Goal: Task Accomplishment & Management: Complete application form

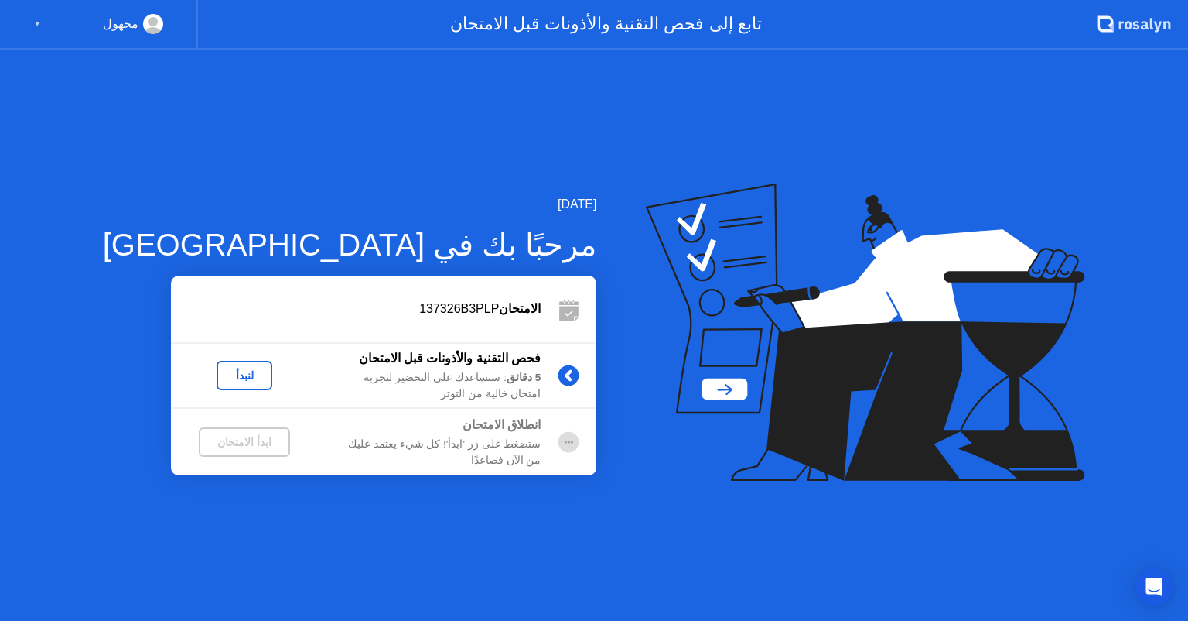
click at [223, 371] on div "لنبدأ" at bounding box center [244, 375] width 43 height 12
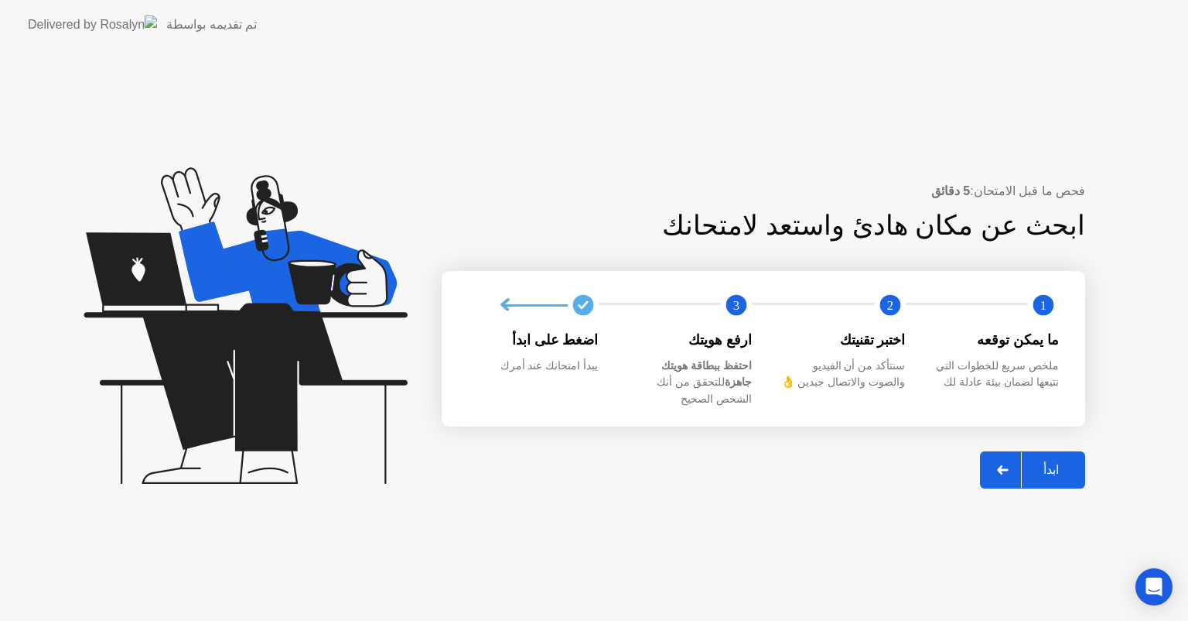
click at [1052, 462] on div "ابدأ" at bounding box center [1051, 469] width 59 height 15
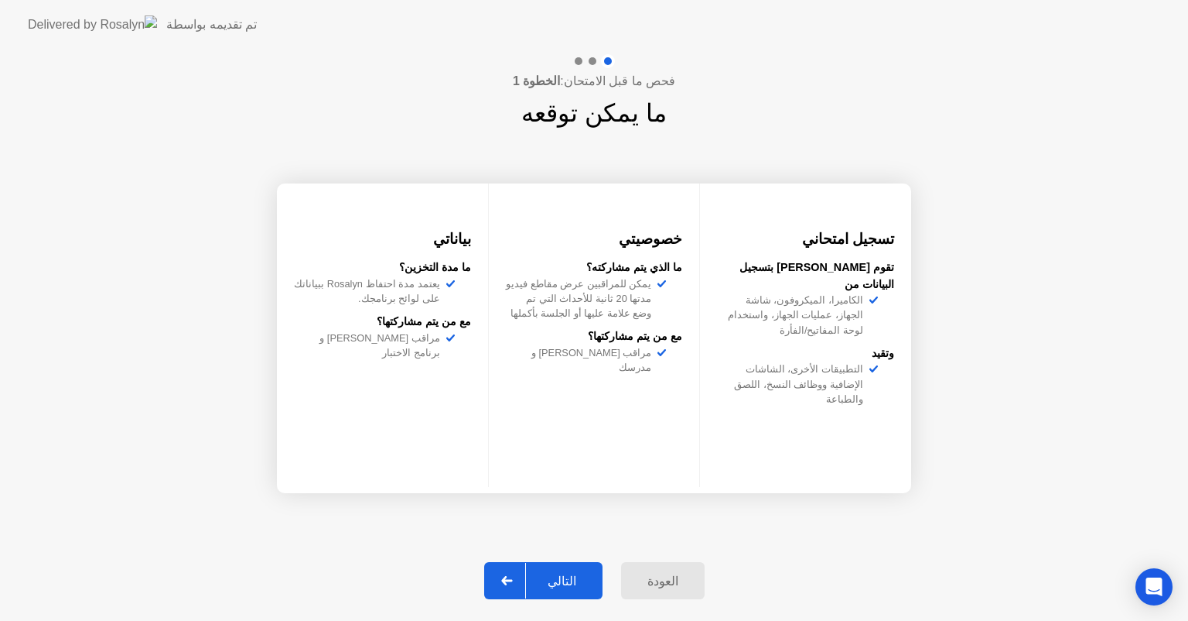
click at [568, 590] on button "التالي" at bounding box center [543, 580] width 118 height 37
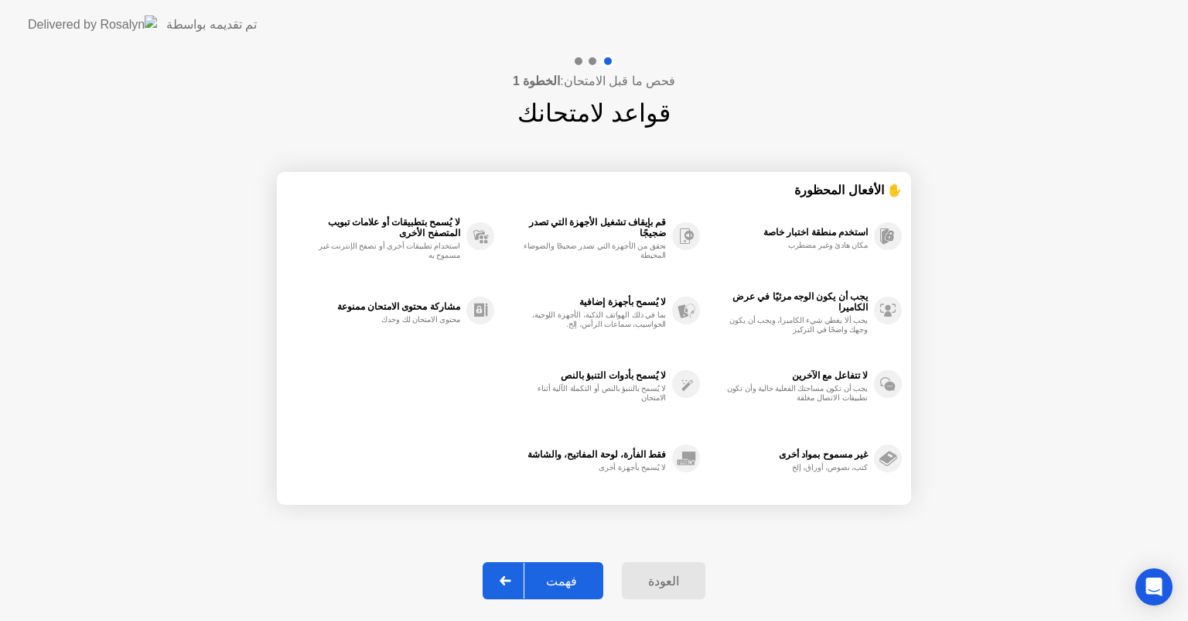
click at [563, 583] on div "فهمت" at bounding box center [562, 580] width 74 height 15
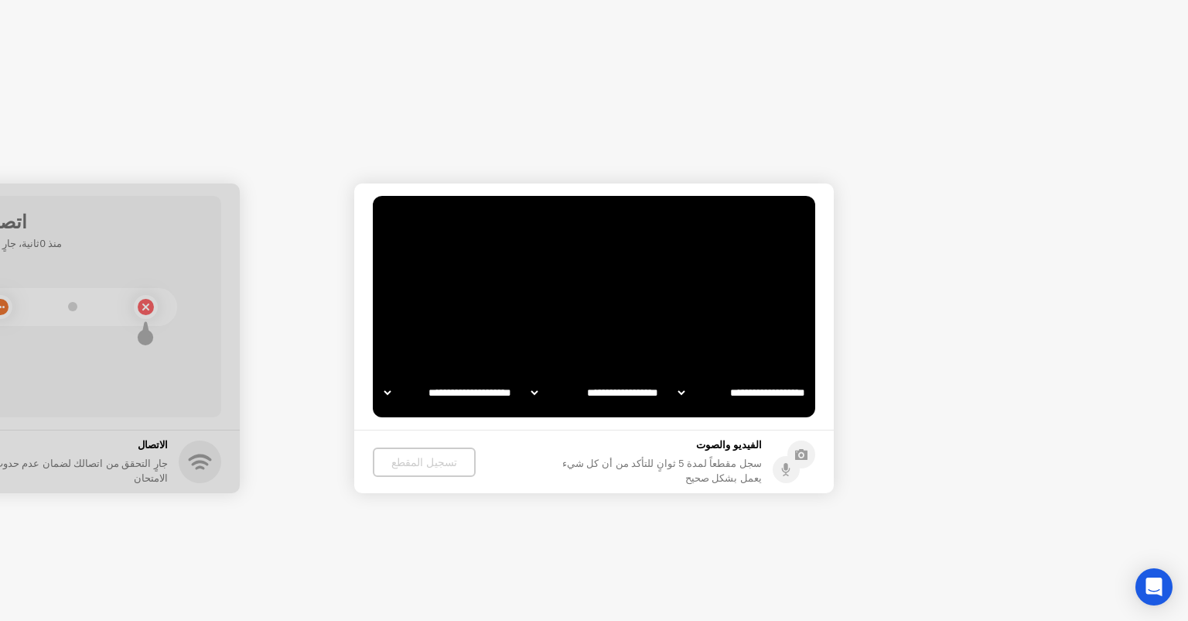
select select "**********"
select select "*******"
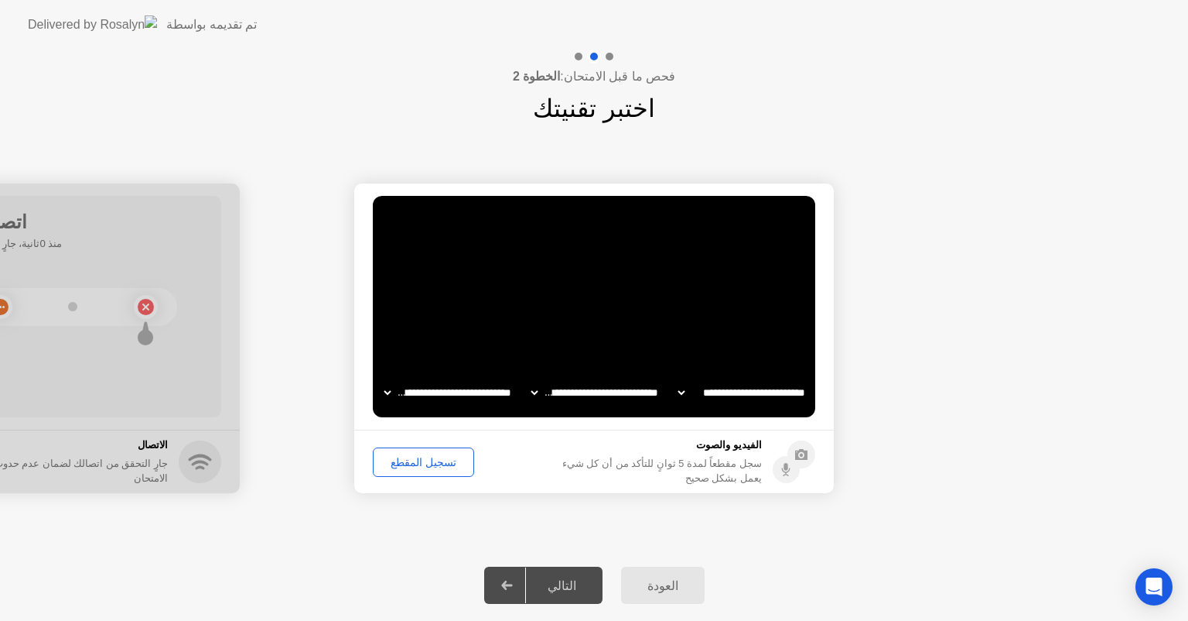
click at [424, 467] on div "تسجيل المقطع" at bounding box center [423, 462] width 91 height 12
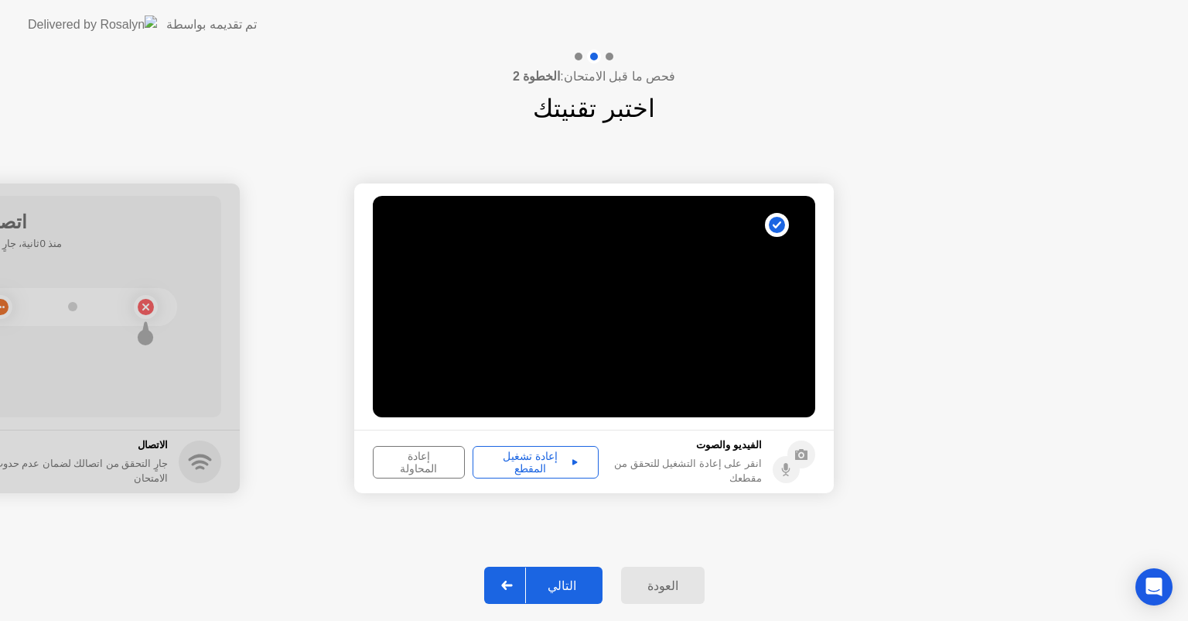
click at [573, 463] on icon at bounding box center [575, 462] width 5 height 8
click at [555, 593] on div "التالي" at bounding box center [562, 585] width 72 height 15
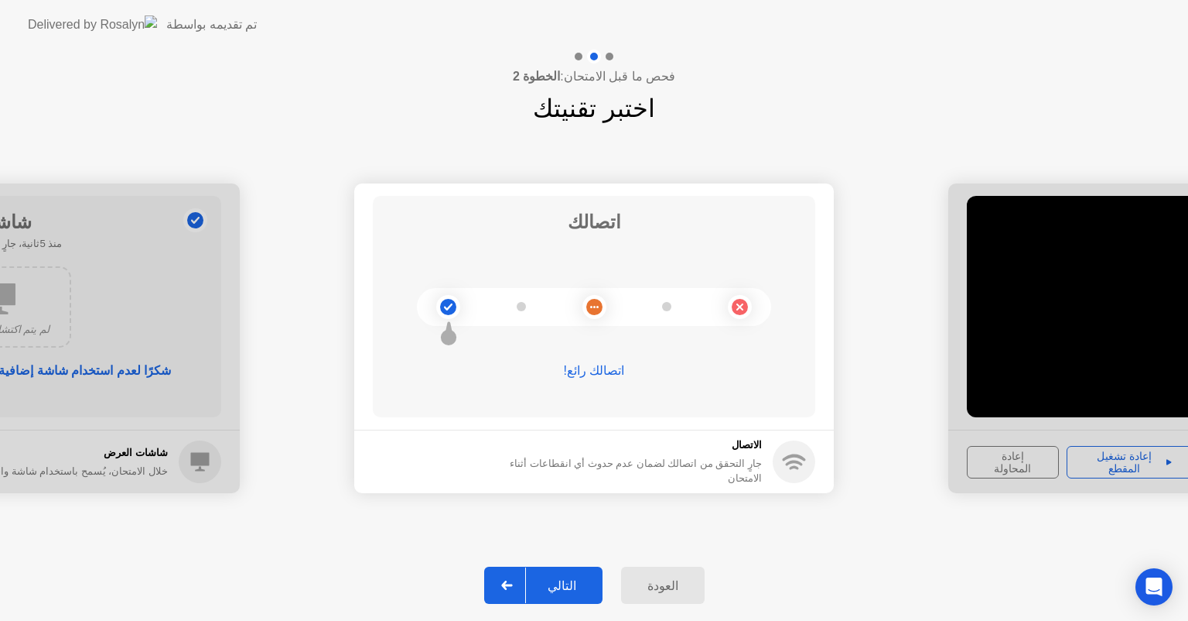
click at [552, 593] on div "التالي" at bounding box center [562, 585] width 72 height 15
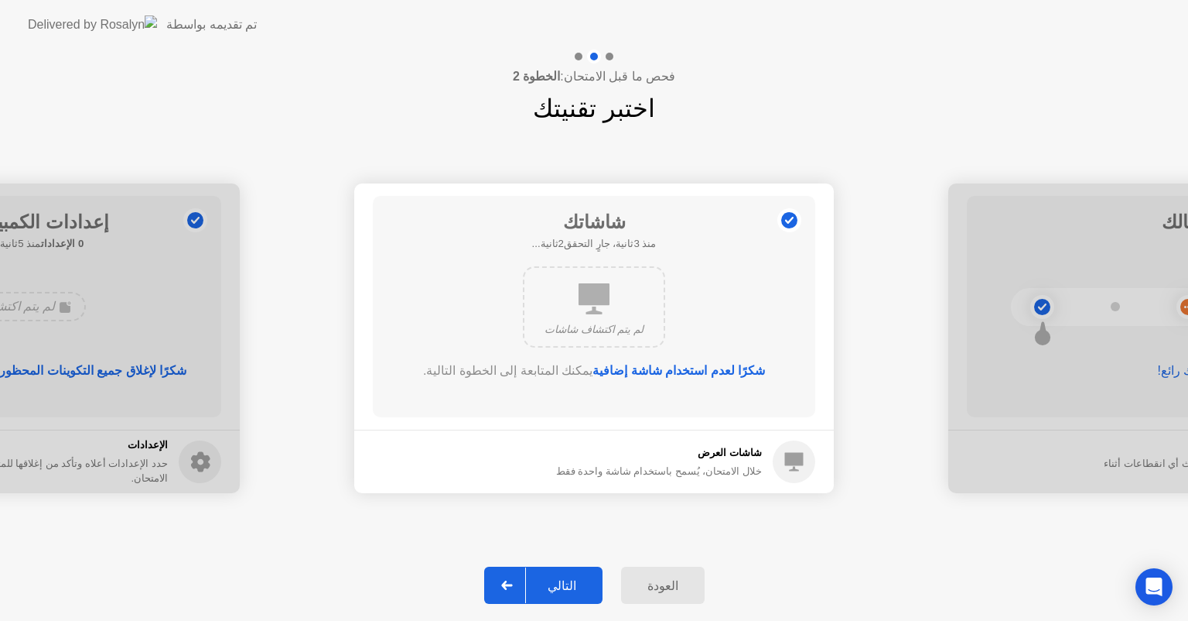
click at [552, 593] on div "التالي" at bounding box center [562, 585] width 72 height 15
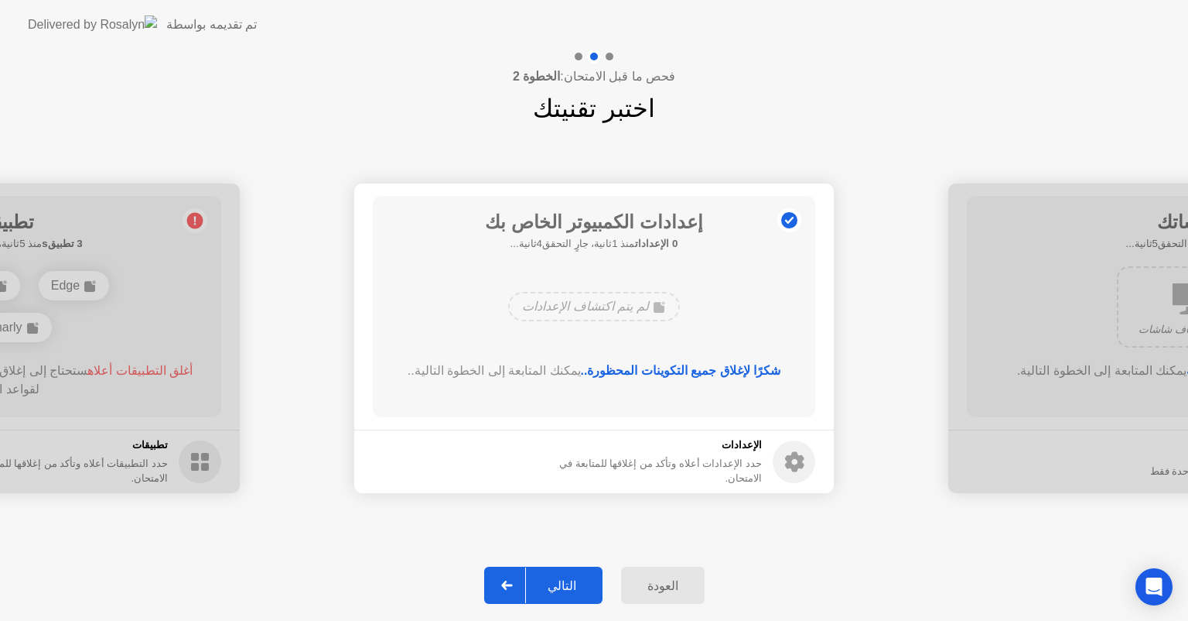
click at [552, 593] on div "التالي" at bounding box center [562, 585] width 72 height 15
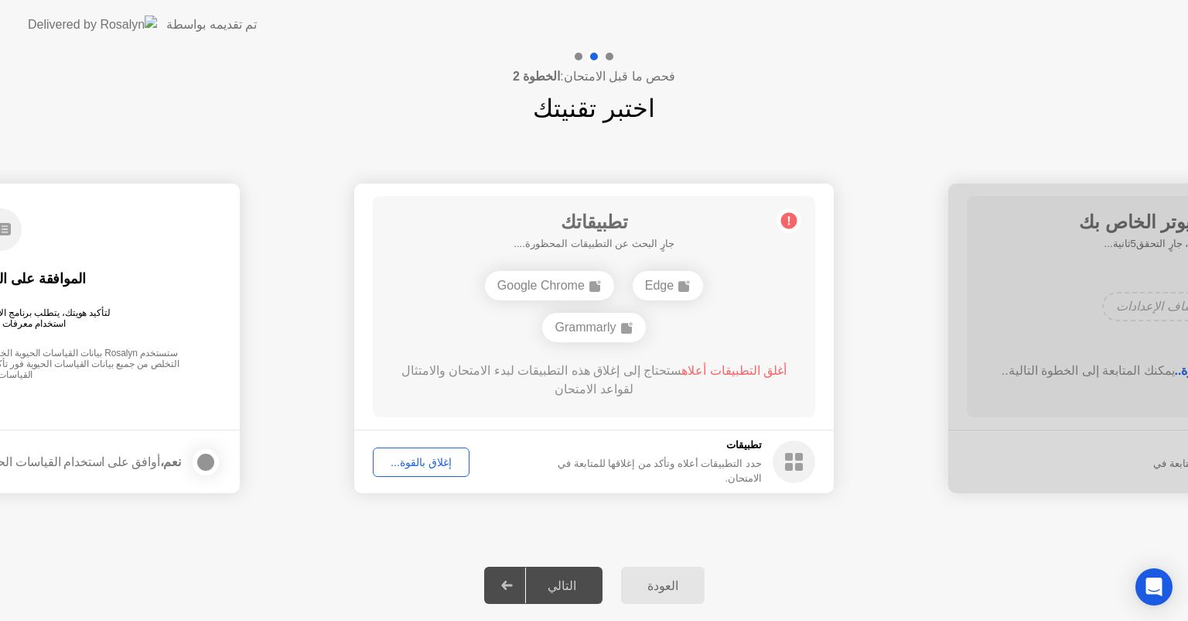
click at [552, 593] on div "التالي" at bounding box center [562, 585] width 72 height 15
click at [558, 583] on div "التالي" at bounding box center [562, 585] width 72 height 15
click at [431, 458] on div "إغلاق بالقوة..." at bounding box center [421, 462] width 86 height 12
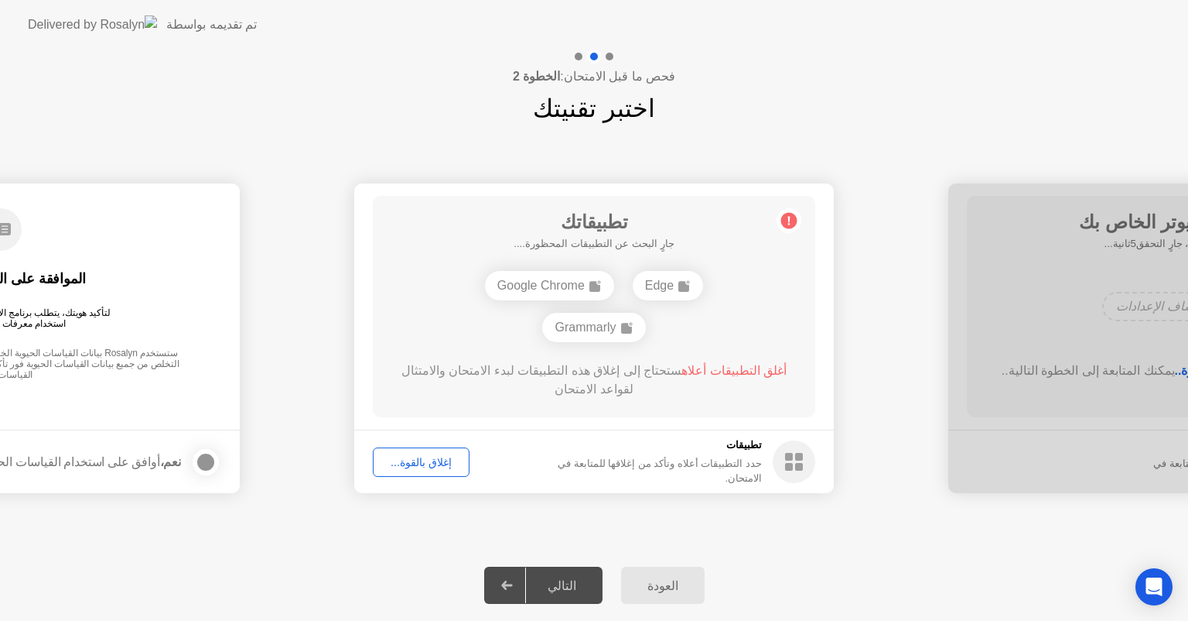
click at [552, 586] on div "التالي" at bounding box center [562, 585] width 72 height 15
click at [415, 464] on div "إغلاق بالقوة..." at bounding box center [421, 462] width 86 height 12
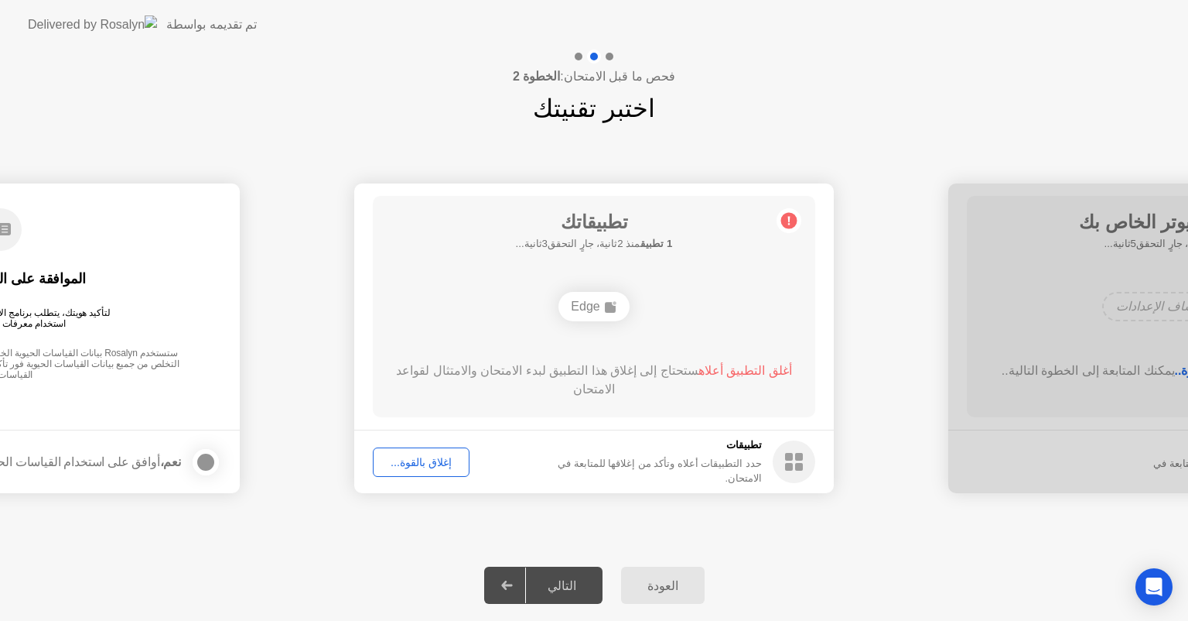
click at [423, 460] on div "إغلاق بالقوة..." at bounding box center [421, 462] width 86 height 12
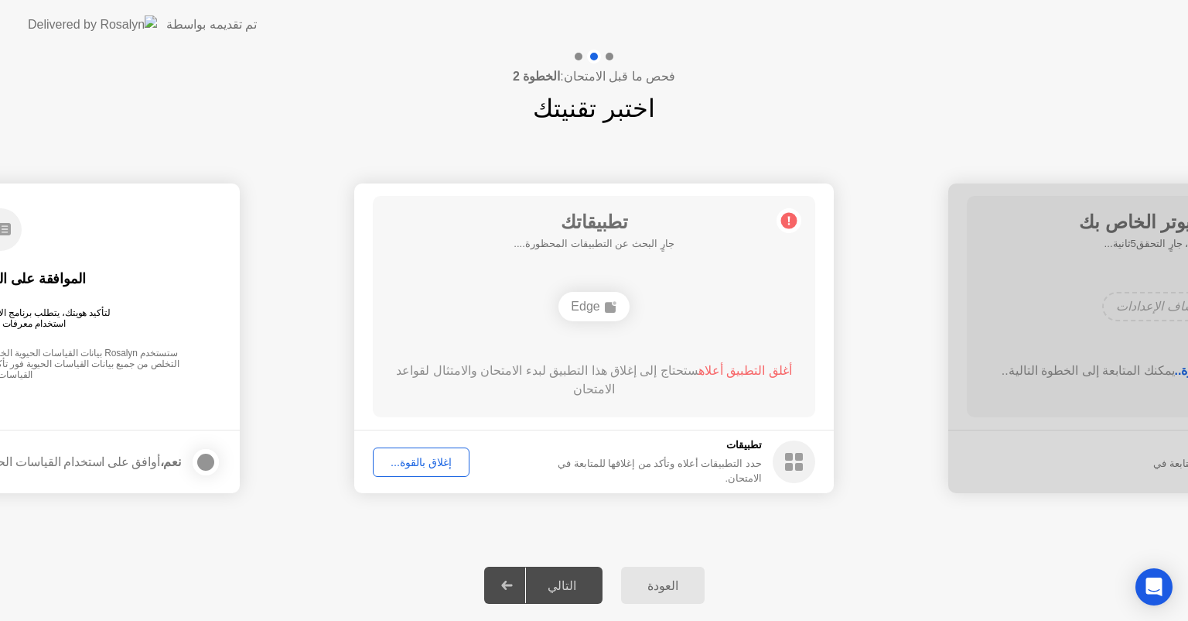
click at [550, 584] on div "التالي" at bounding box center [562, 585] width 72 height 15
click at [427, 471] on button "إغلاق بالقوة..." at bounding box center [421, 461] width 97 height 29
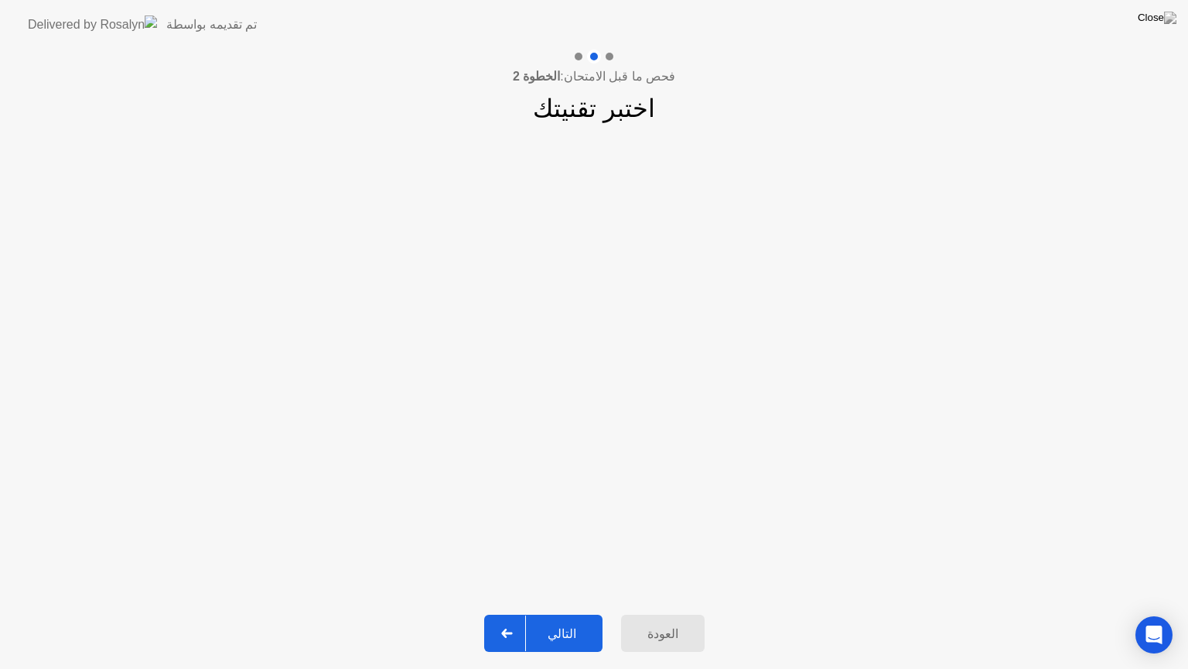
click at [548, 620] on button "التالي" at bounding box center [543, 632] width 118 height 37
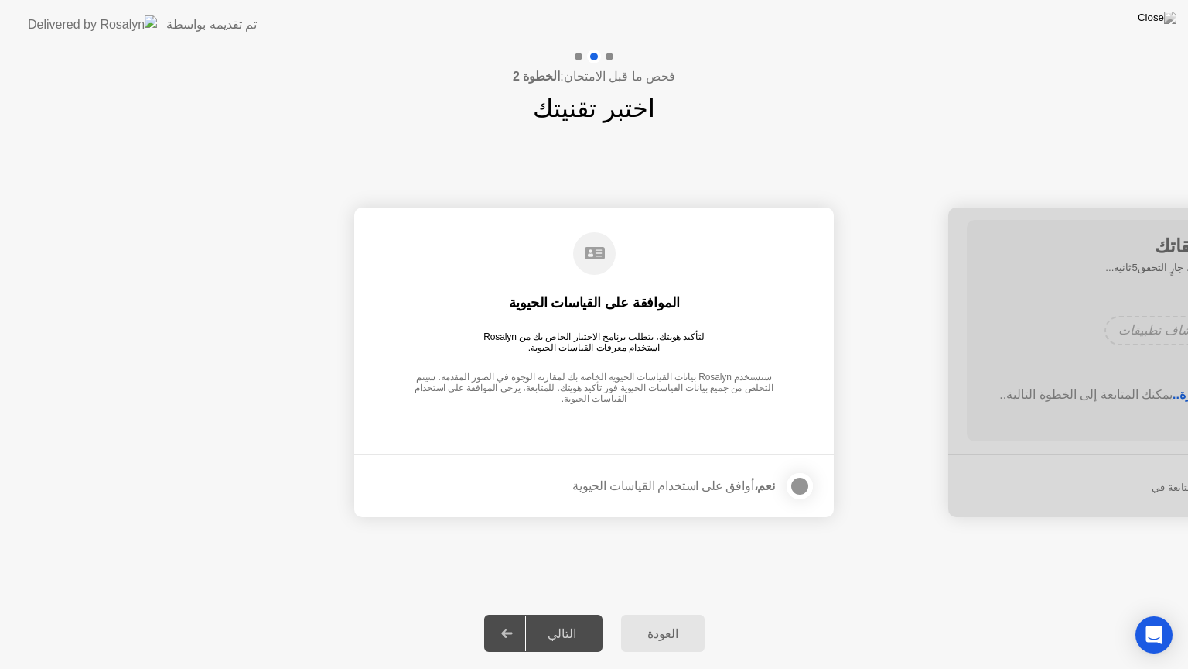
click at [551, 620] on div "التالي" at bounding box center [562, 633] width 72 height 15
click at [801, 482] on div at bounding box center [800, 486] width 19 height 19
click at [559, 620] on div "التالي" at bounding box center [562, 633] width 72 height 15
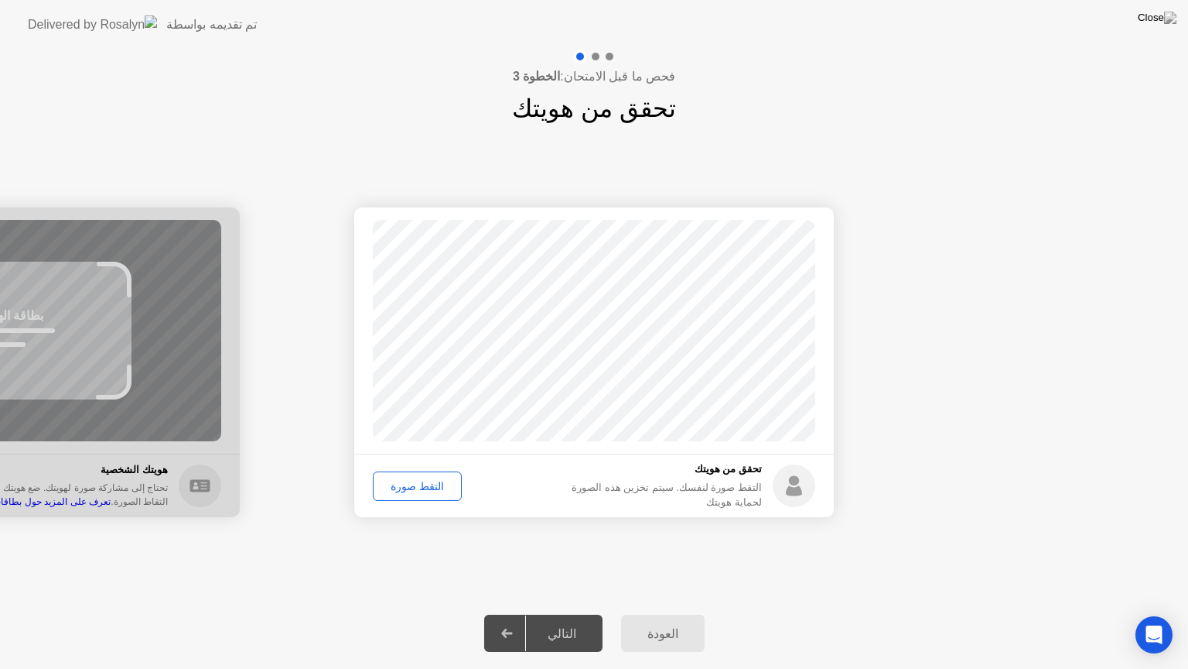
click at [410, 492] on div "التقط صورة" at bounding box center [417, 486] width 78 height 12
click at [562, 620] on div "التالي" at bounding box center [562, 633] width 72 height 15
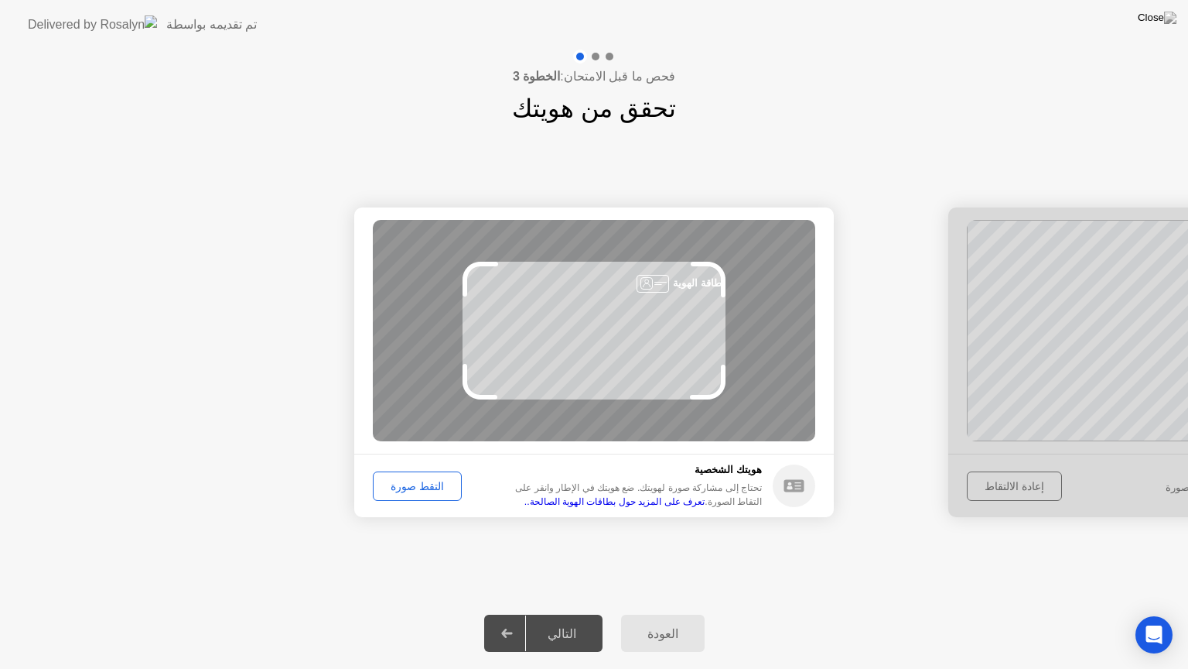
click at [401, 484] on div "التقط صورة" at bounding box center [417, 486] width 78 height 12
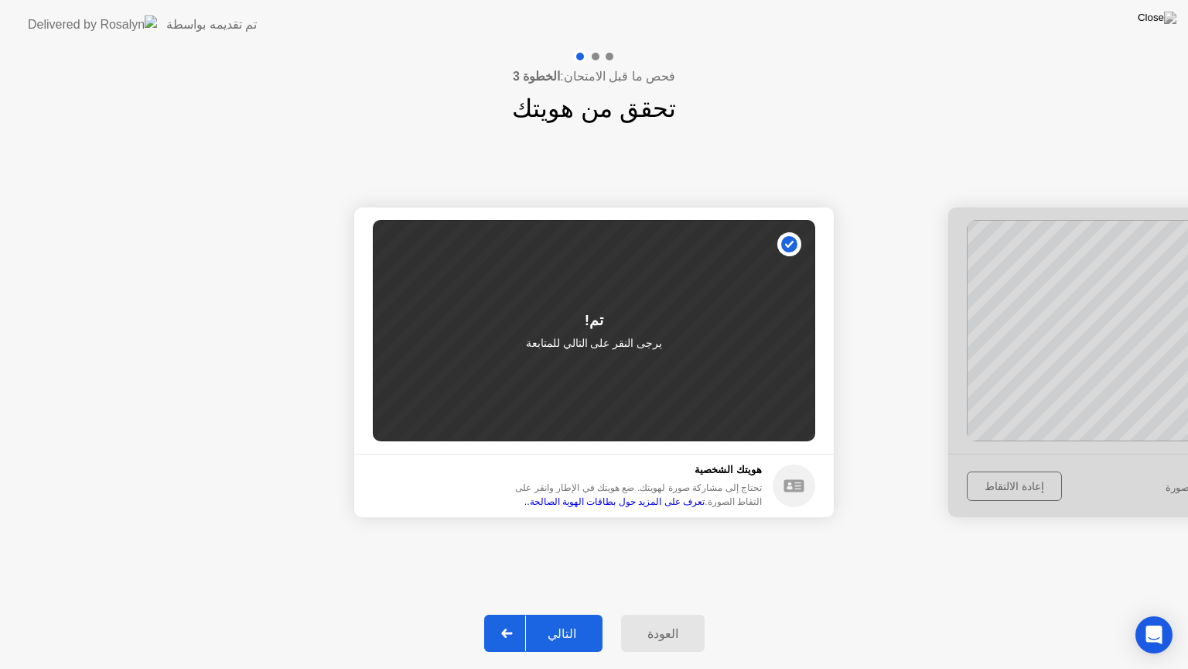
click at [572, 620] on div "التالي" at bounding box center [562, 633] width 72 height 15
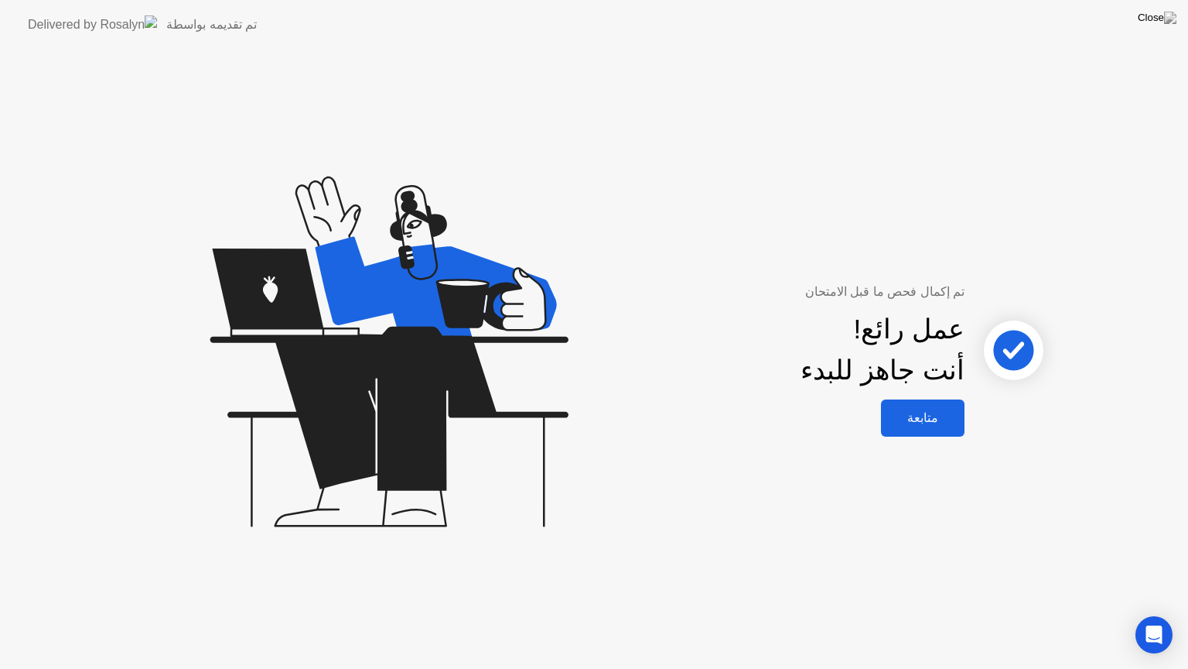
click at [946, 416] on div "متابعة" at bounding box center [923, 417] width 74 height 15
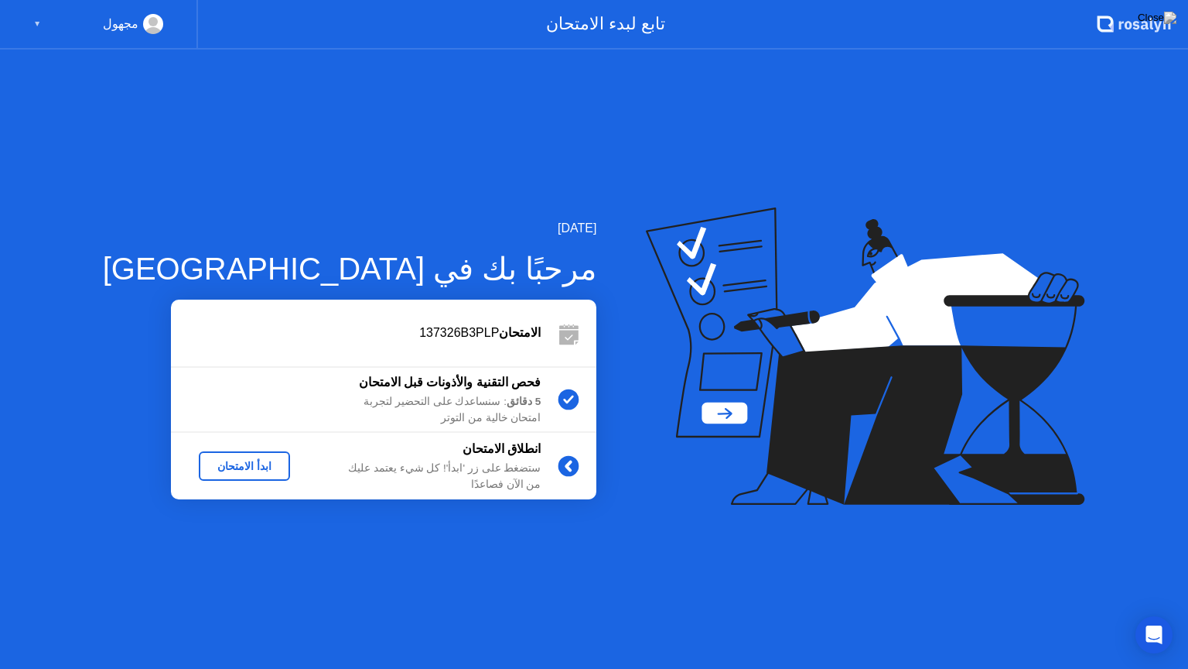
click at [210, 478] on button "ابدأ الامتحان" at bounding box center [244, 465] width 91 height 29
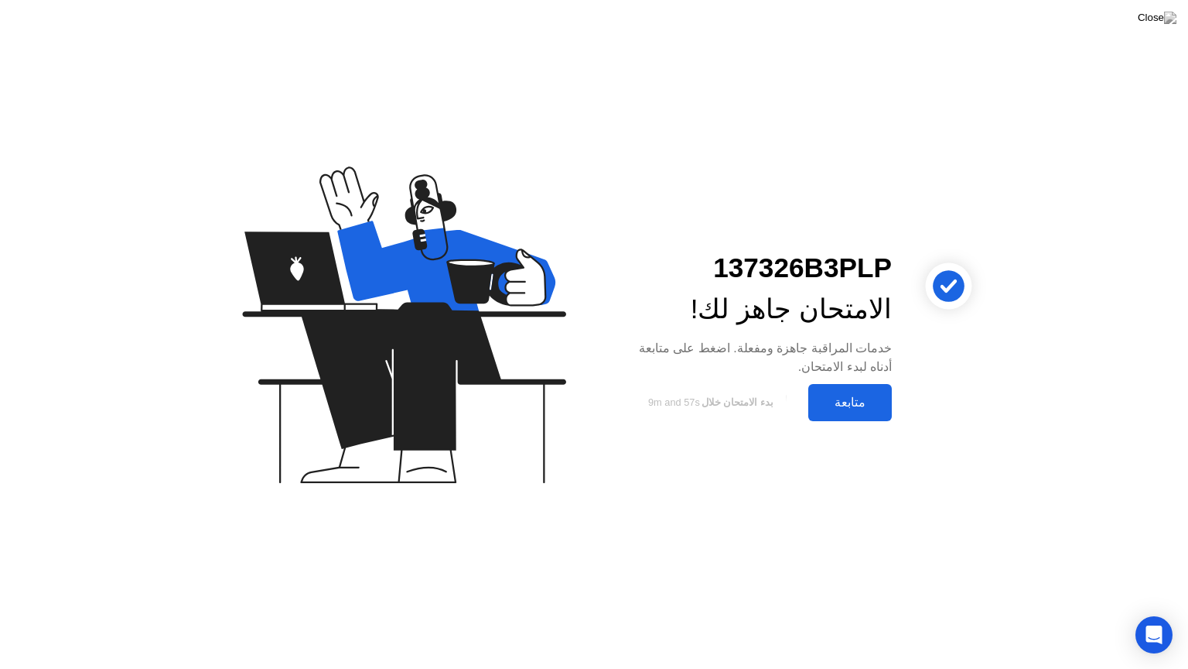
click at [866, 397] on div "متابعة" at bounding box center [850, 402] width 74 height 15
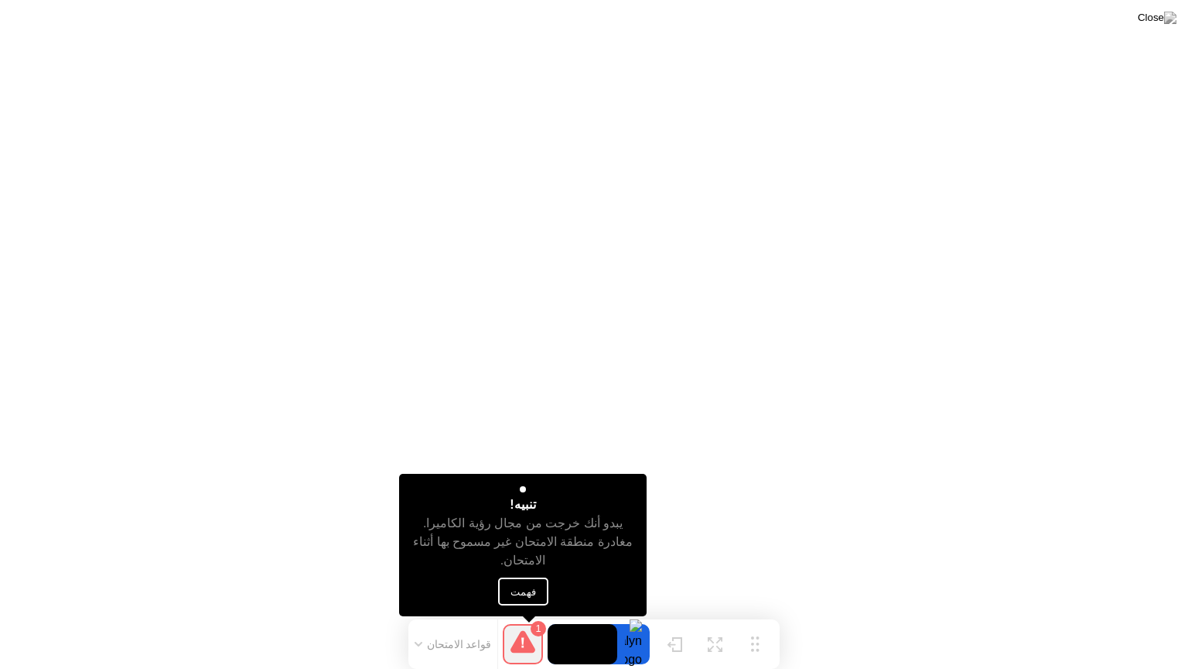
click at [515, 590] on button "فهمت" at bounding box center [523, 591] width 50 height 28
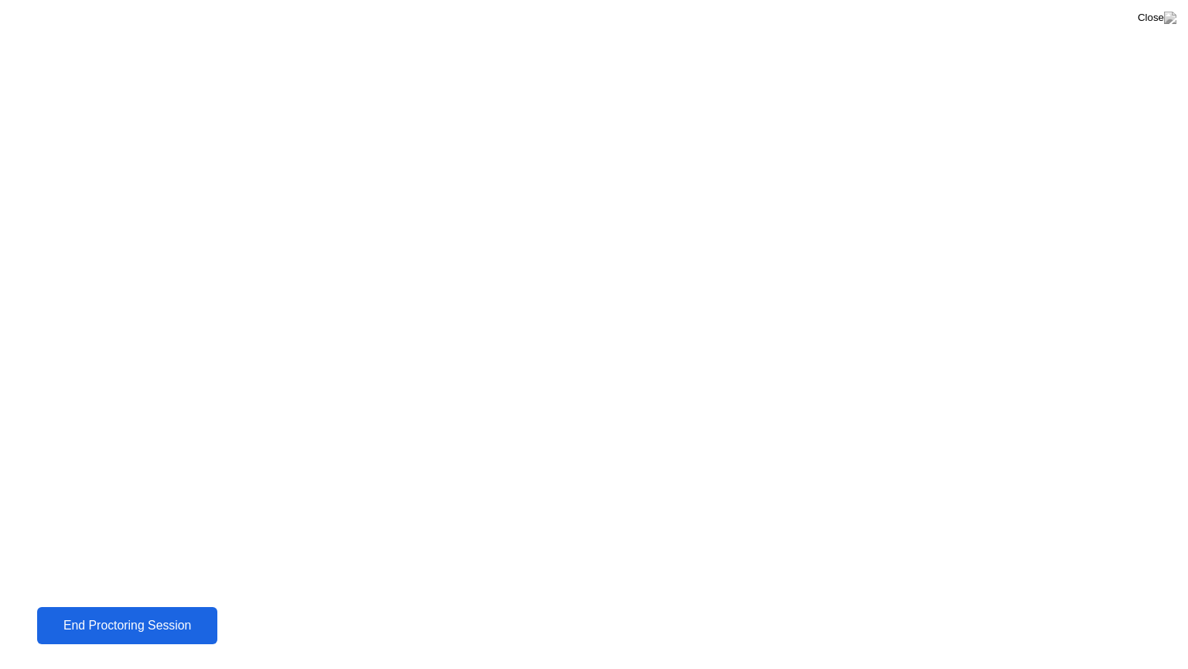
click at [169, 620] on div "End Proctoring Session" at bounding box center [128, 625] width 172 height 14
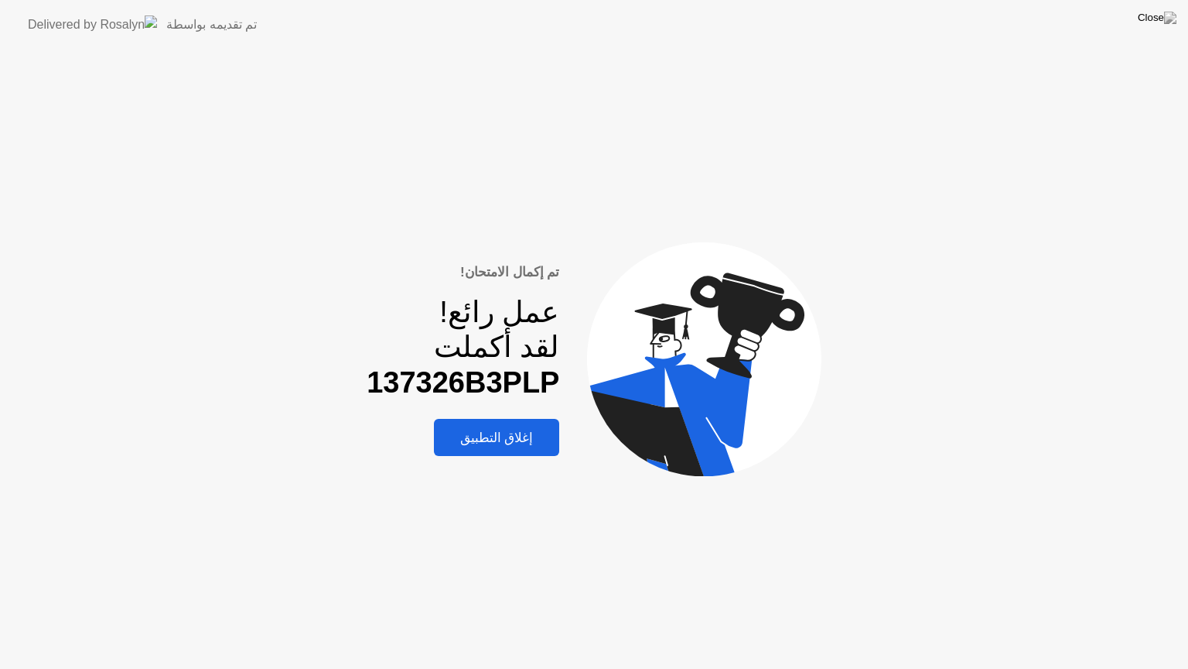
click at [519, 435] on div "إغلاق التطبيق" at bounding box center [497, 437] width 117 height 16
